Goal: Navigation & Orientation: Find specific page/section

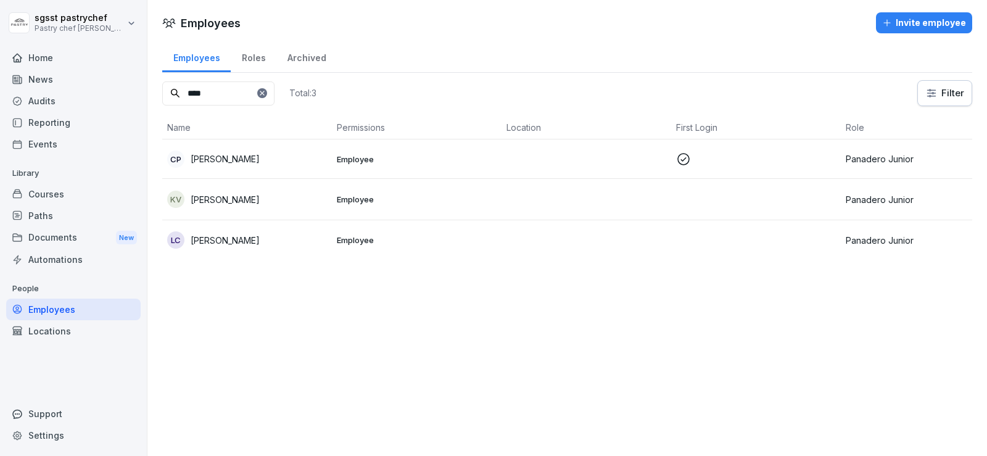
click at [52, 213] on div "Paths" at bounding box center [73, 216] width 134 height 22
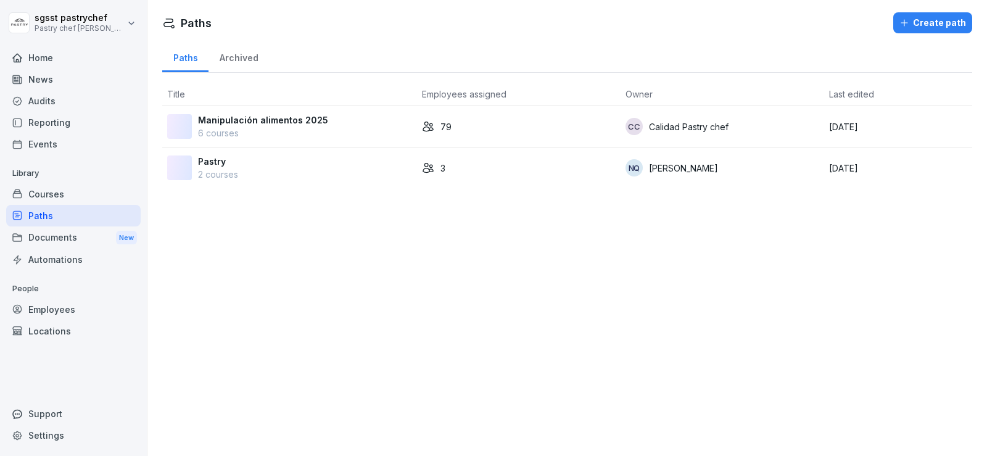
click at [242, 120] on p "Manipulación alimentos 2025" at bounding box center [263, 119] width 130 height 13
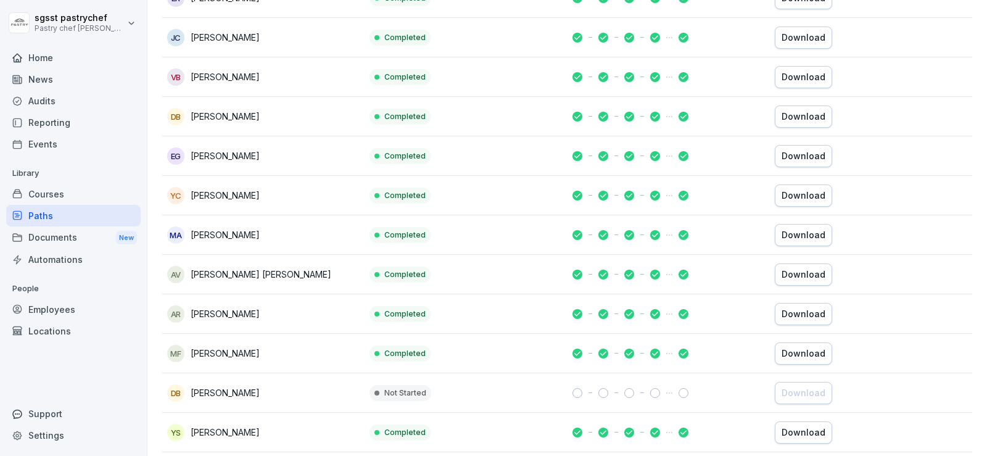
scroll to position [2574, 0]
